Goal: Book appointment/travel/reservation

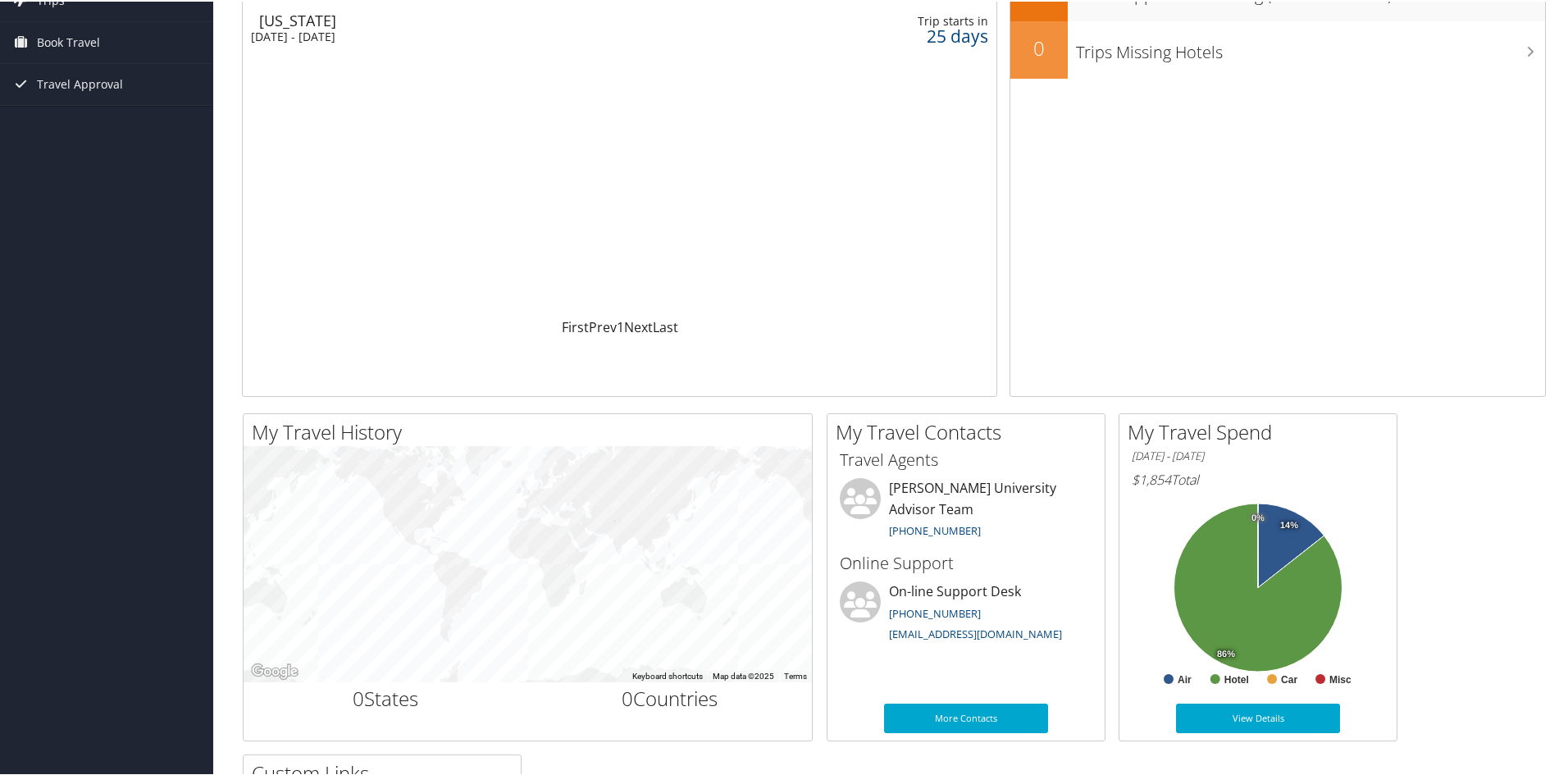
scroll to position [164, 0]
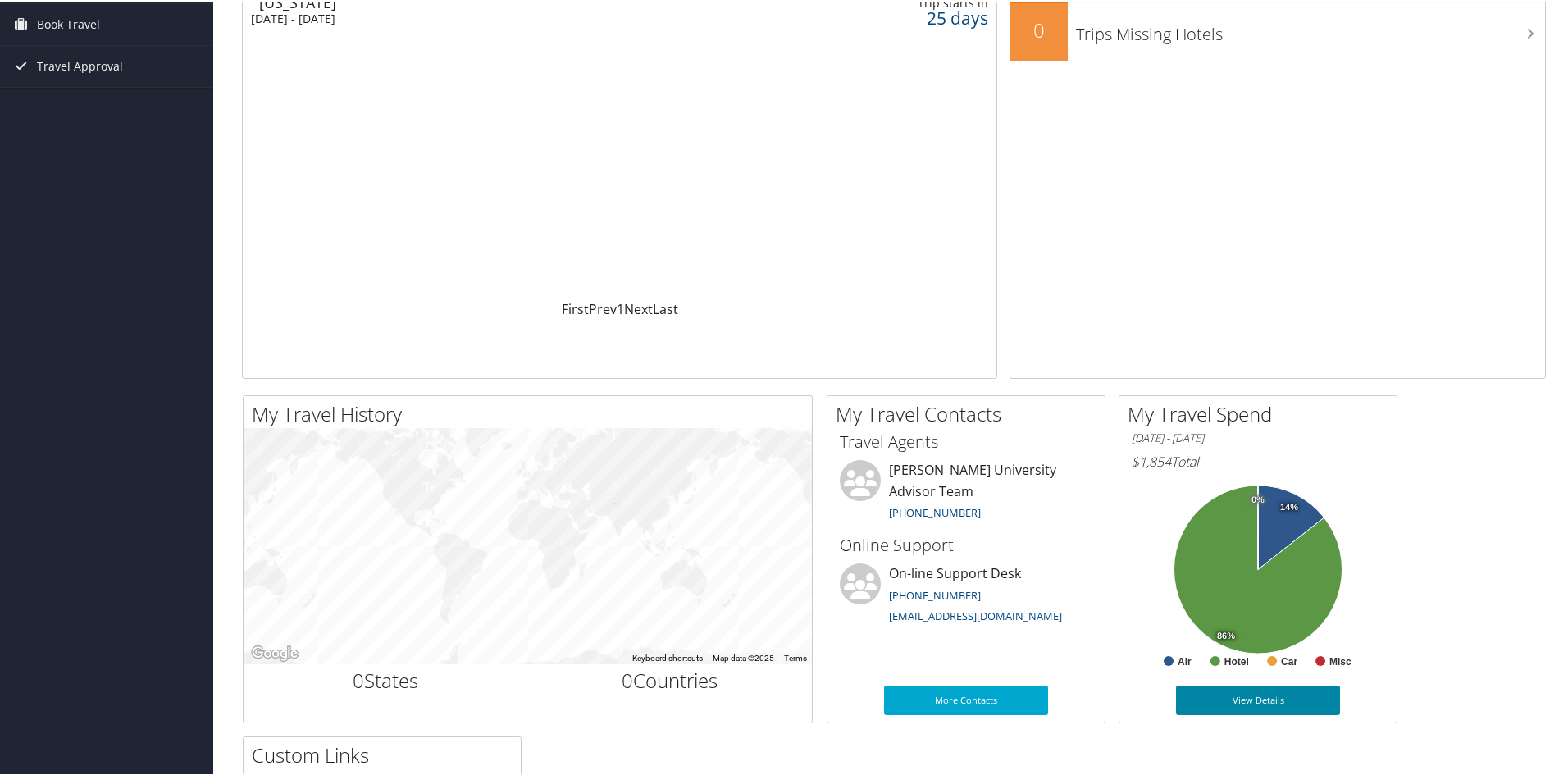
click at [1275, 702] on link "View Details" at bounding box center [1258, 699] width 164 height 29
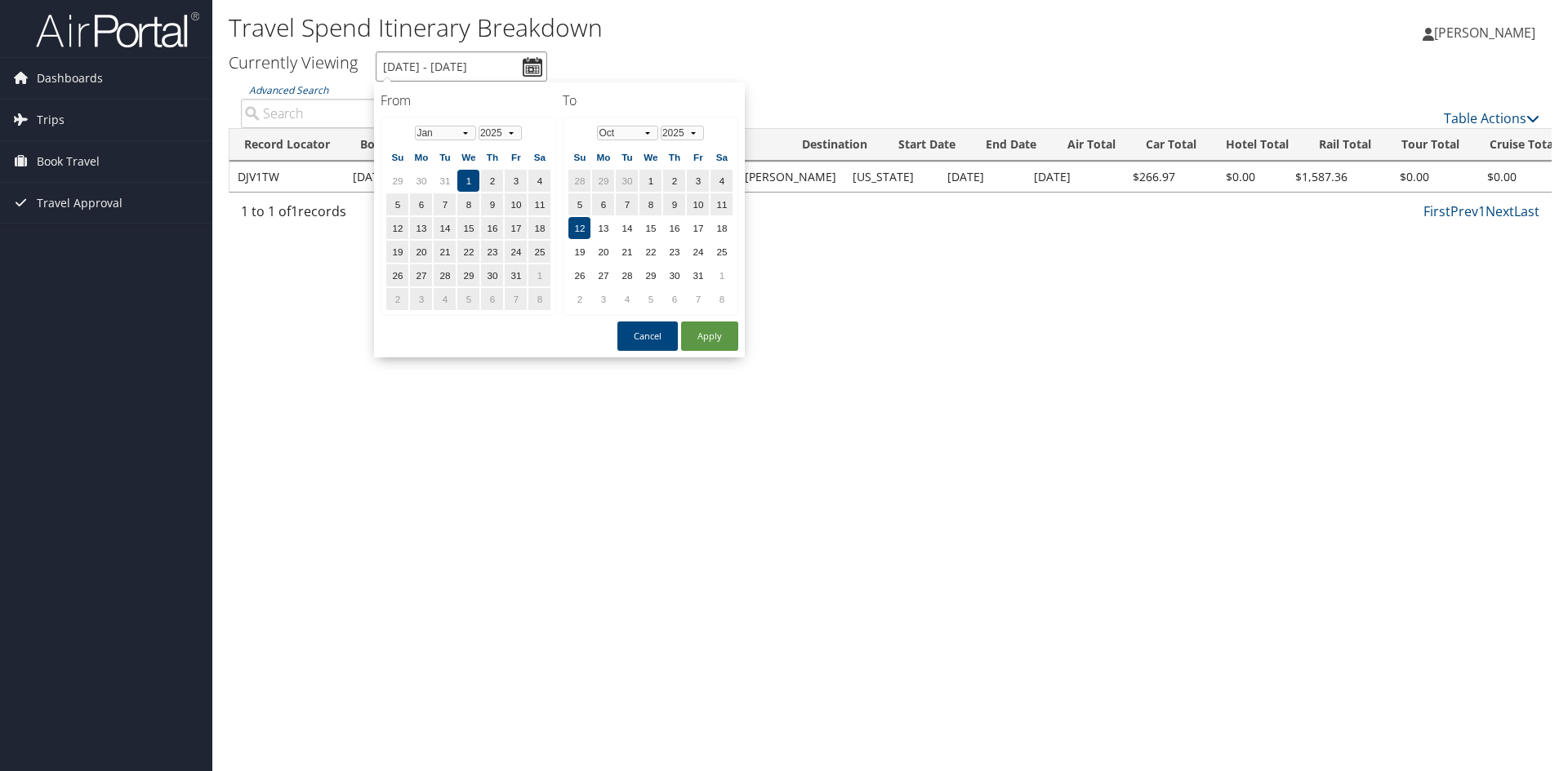
click at [539, 63] on input "1/1/2025 - 10/12/2025" at bounding box center [461, 67] width 172 height 30
click at [650, 132] on select "Jan Feb Mar Apr May Jun Jul Aug Sep Oct Nov Dec" at bounding box center [627, 133] width 61 height 15
click at [656, 277] on td "31" at bounding box center [649, 275] width 22 height 22
click at [706, 344] on button "Apply" at bounding box center [709, 335] width 57 height 29
type input "1/1/2025 - 12/31/2025"
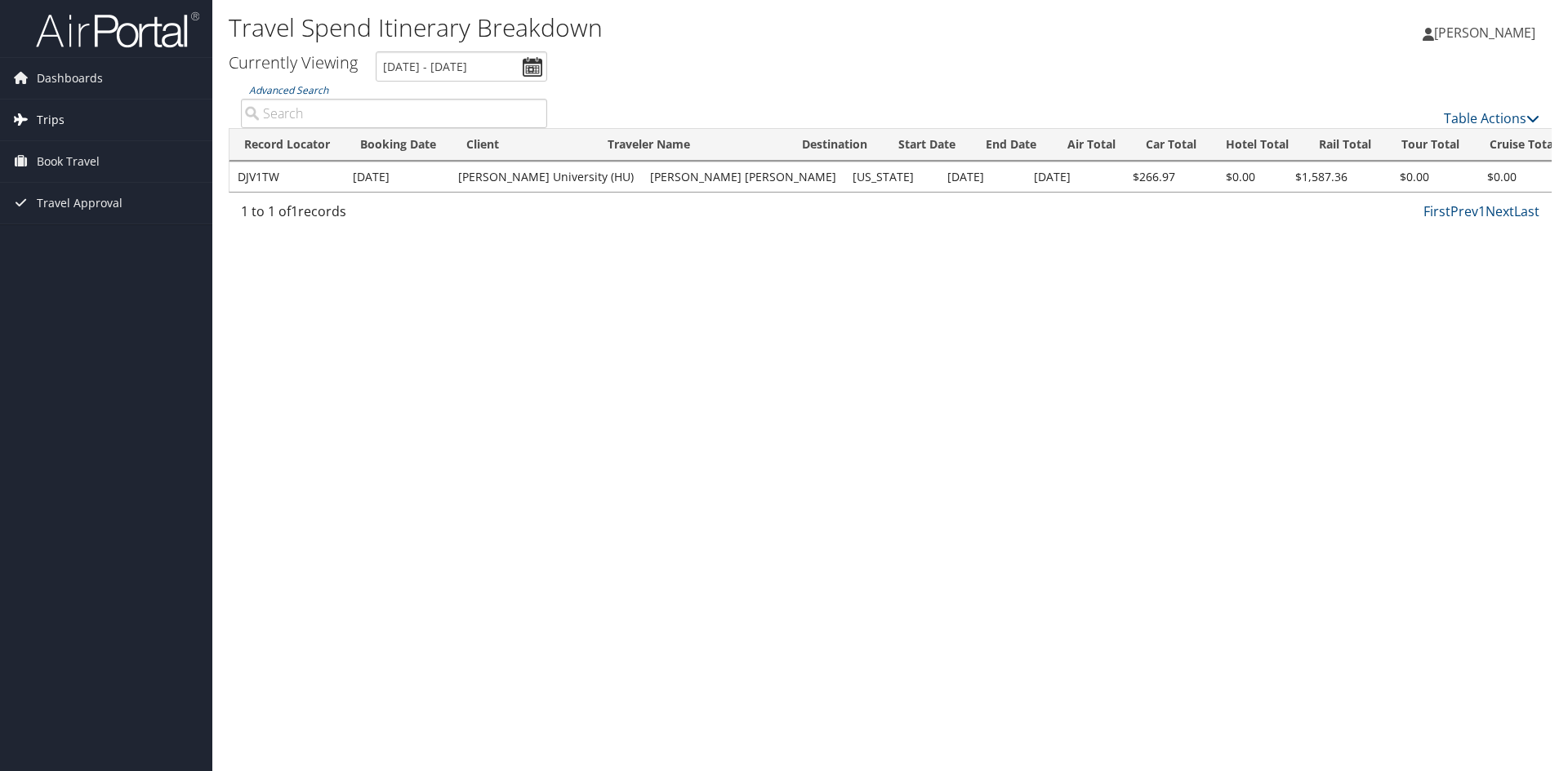
click at [93, 109] on link "Trips" at bounding box center [106, 119] width 212 height 40
click at [121, 234] on link "Book Travel" at bounding box center [106, 235] width 212 height 40
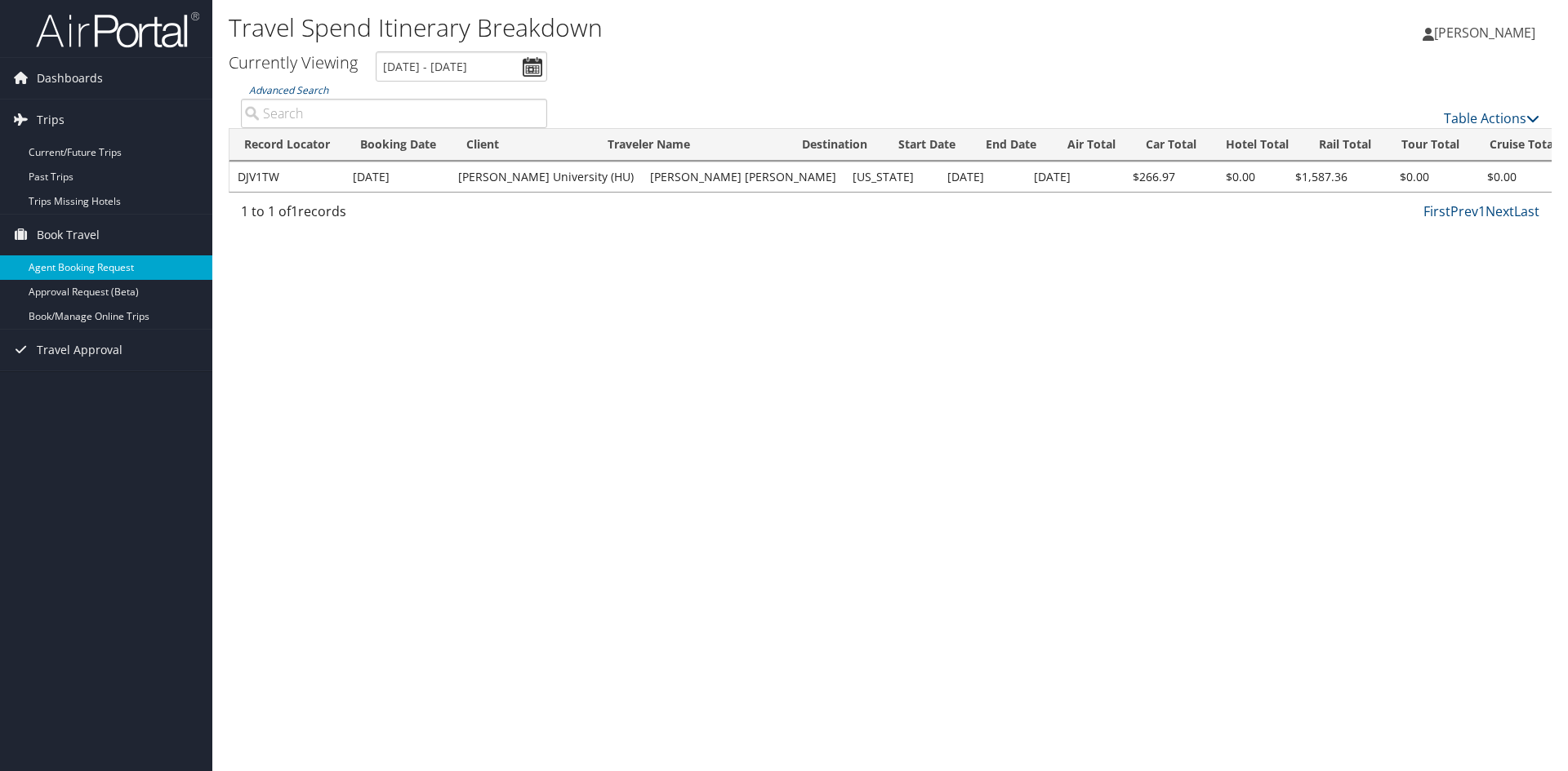
click at [117, 266] on link "Agent Booking Request" at bounding box center [106, 268] width 212 height 24
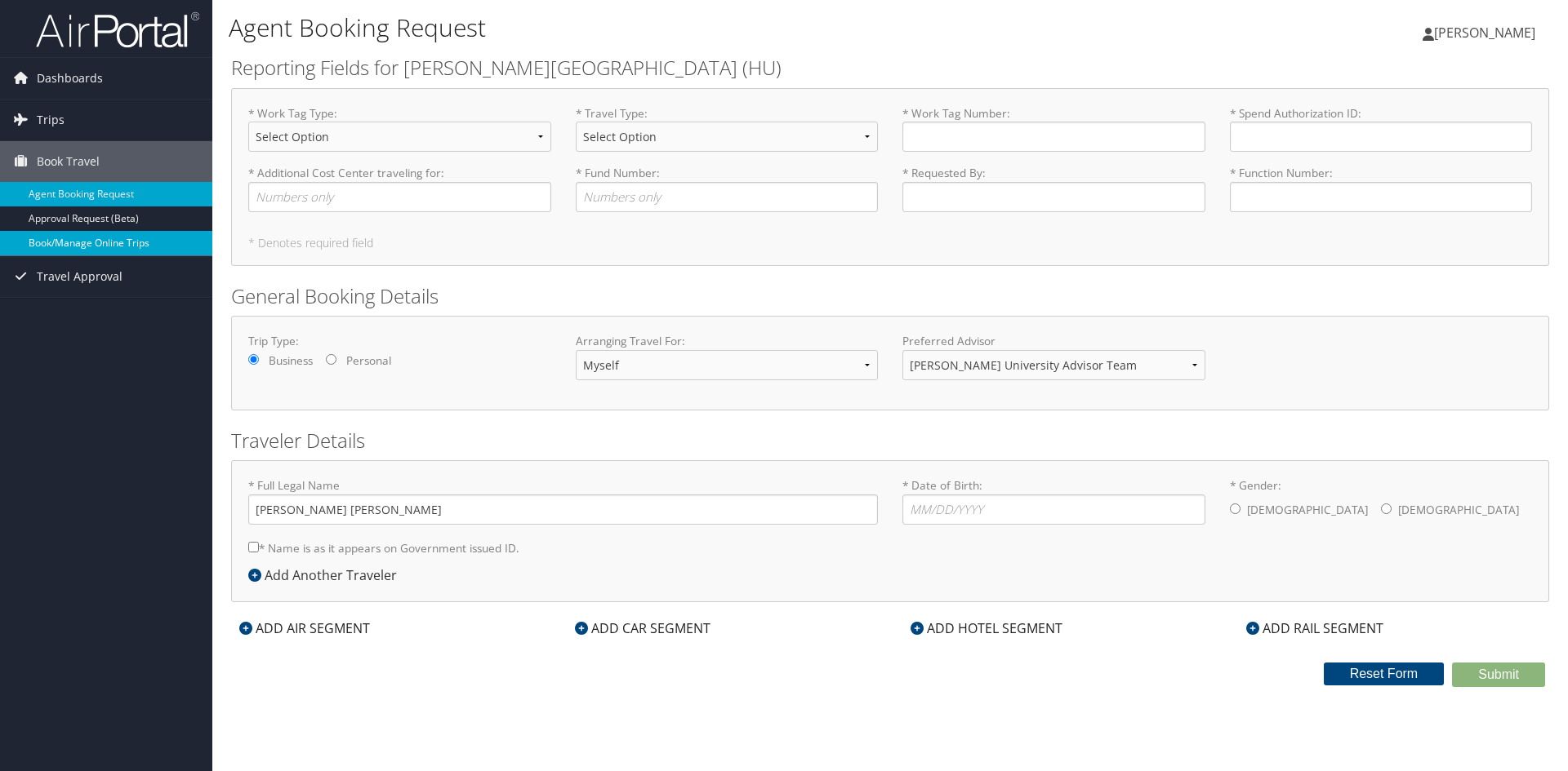
click at [116, 241] on link "Book/Manage Online Trips" at bounding box center [106, 243] width 212 height 24
